Goal: Information Seeking & Learning: Learn about a topic

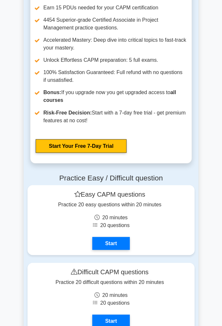
scroll to position [2758, 0]
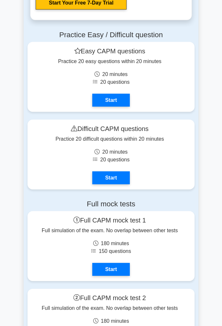
click at [117, 95] on link "Start" at bounding box center [111, 100] width 38 height 13
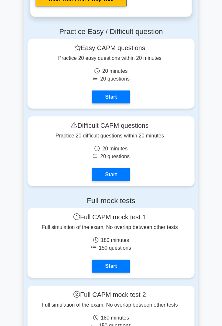
scroll to position [2778, 0]
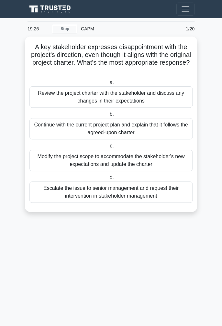
click at [180, 102] on div "Review the project charter with the stakeholder and discuss any changes in thei…" at bounding box center [110, 96] width 163 height 21
click at [108, 85] on input "a. Review the project charter with the stakeholder and discuss any changes in t…" at bounding box center [108, 83] width 0 height 4
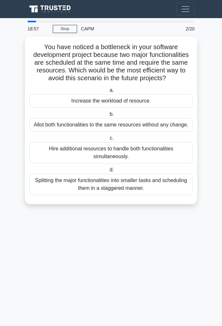
click at [157, 181] on div "Splitting the major functionalities into smaller tasks and scheduling them in a…" at bounding box center [110, 184] width 163 height 21
click at [108, 172] on input "d. Splitting the major functionalities into smaller tasks and scheduling them i…" at bounding box center [108, 170] width 0 height 4
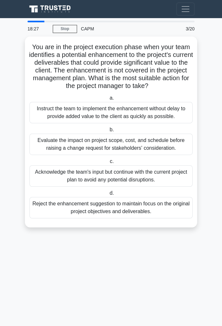
click at [63, 110] on div "Instruct the team to implement the enhancement without delay to provide added v…" at bounding box center [110, 112] width 163 height 21
click at [108, 100] on input "a. Instruct the team to implement the enhancement without delay to provide adde…" at bounding box center [108, 98] width 0 height 4
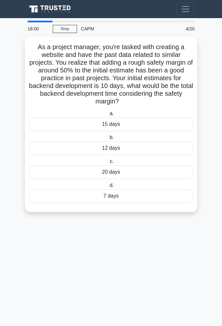
click at [52, 196] on div "7 days" at bounding box center [110, 196] width 163 height 14
click at [108, 188] on input "d. 7 days" at bounding box center [108, 186] width 0 height 4
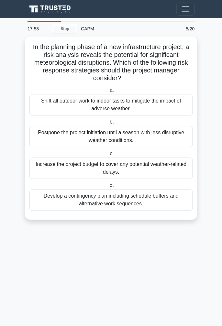
click at [72, 26] on link "Stop" at bounding box center [65, 29] width 24 height 8
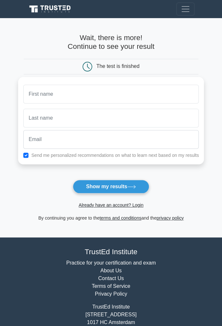
click at [8, 153] on main "Wait, there is more! Continue to see your result The test is finished and the" at bounding box center [111, 127] width 222 height 219
